Goal: Navigation & Orientation: Find specific page/section

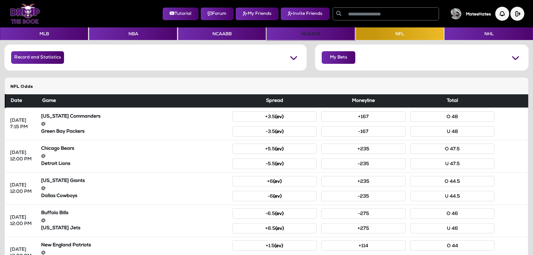
click at [295, 38] on button "NCAAFB" at bounding box center [311, 33] width 88 height 13
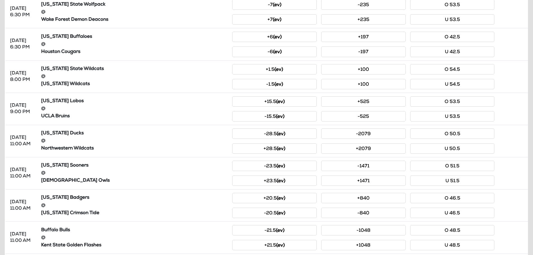
scroll to position [140, 0]
